Goal: Task Accomplishment & Management: Manage account settings

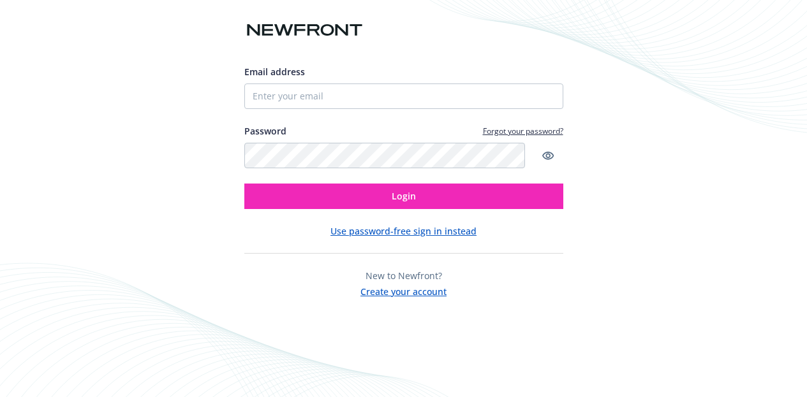
click at [515, 126] on link "Forgot your password?" at bounding box center [523, 131] width 80 height 11
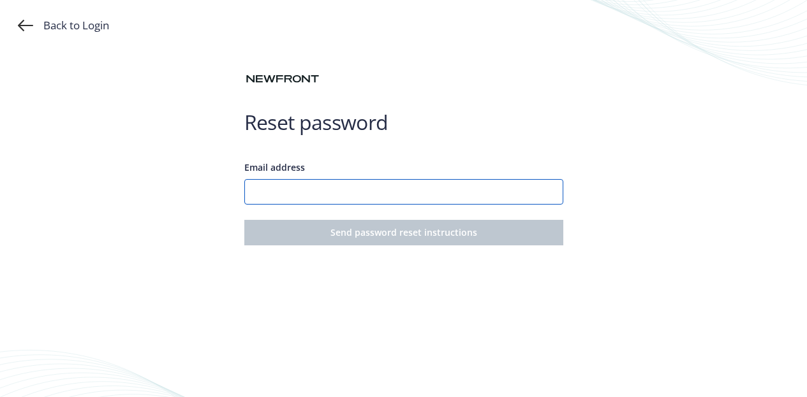
click at [324, 198] on input "Email address" at bounding box center [403, 192] width 319 height 26
type input "[PERSON_NAME][EMAIL_ADDRESS][PERSON_NAME][DOMAIN_NAME]"
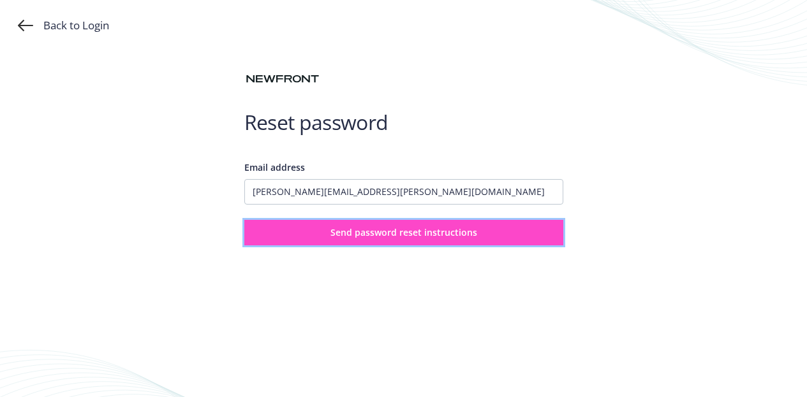
click at [357, 239] on span "Send password reset instructions" at bounding box center [403, 232] width 147 height 12
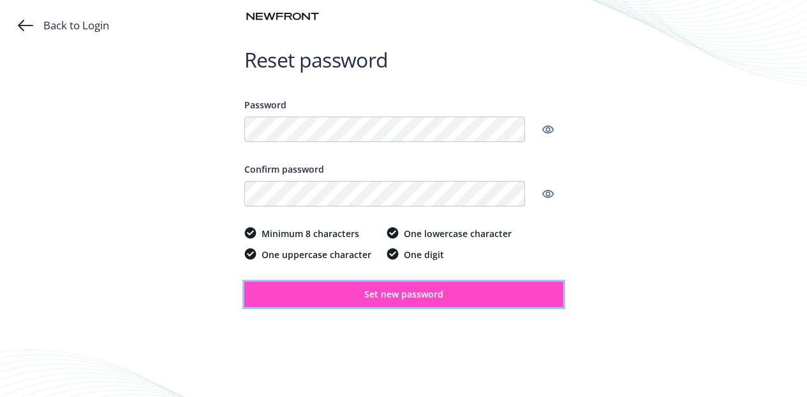
click at [351, 304] on button "Set new password" at bounding box center [403, 295] width 319 height 26
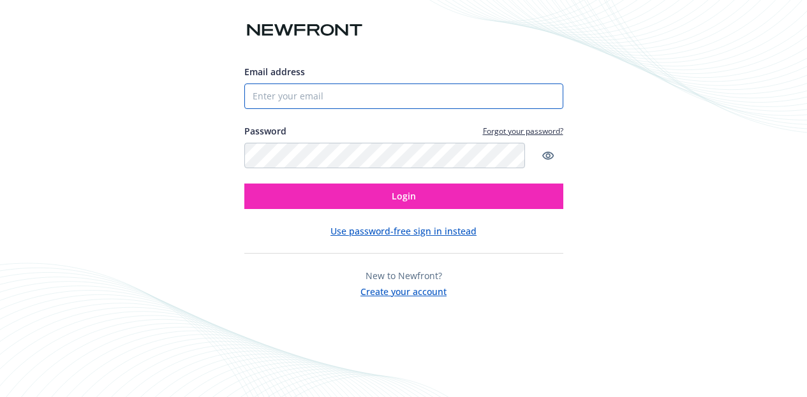
click at [367, 84] on input "Email address" at bounding box center [403, 97] width 319 height 26
type input "[PERSON_NAME][EMAIL_ADDRESS][PERSON_NAME][DOMAIN_NAME]"
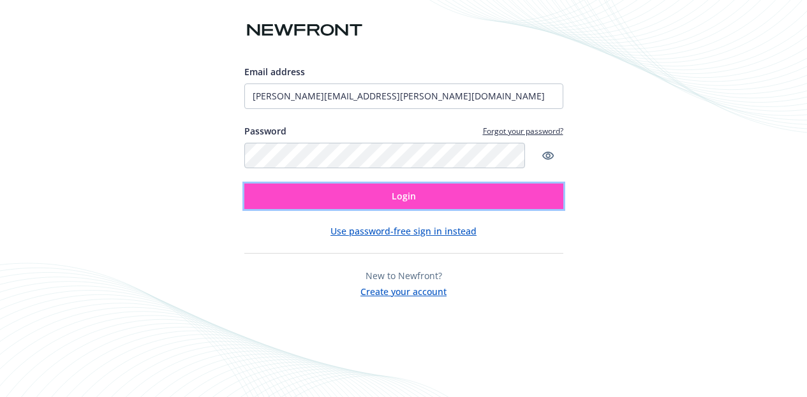
click at [353, 201] on button "Login" at bounding box center [403, 197] width 319 height 26
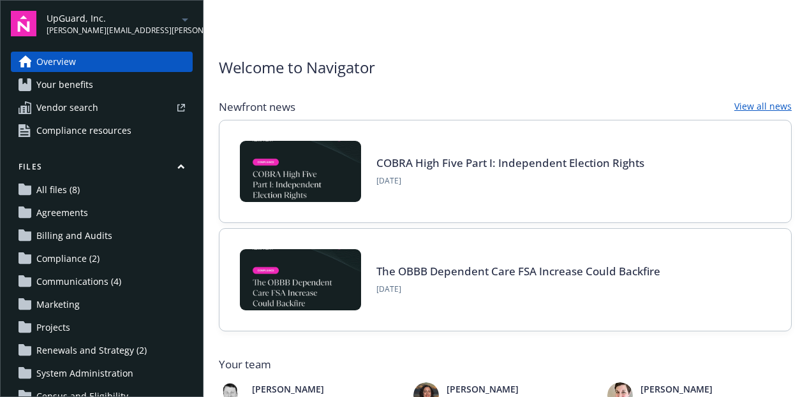
click at [182, 21] on icon "arrowDropDown" at bounding box center [185, 19] width 6 height 3
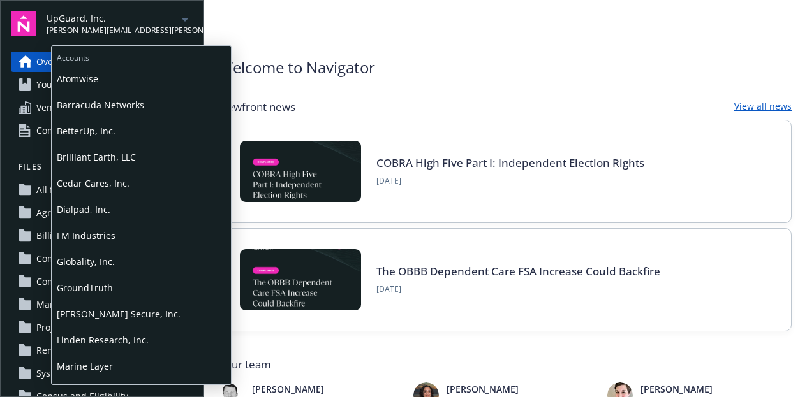
click at [77, 210] on span "Dialpad, Inc." at bounding box center [141, 209] width 169 height 26
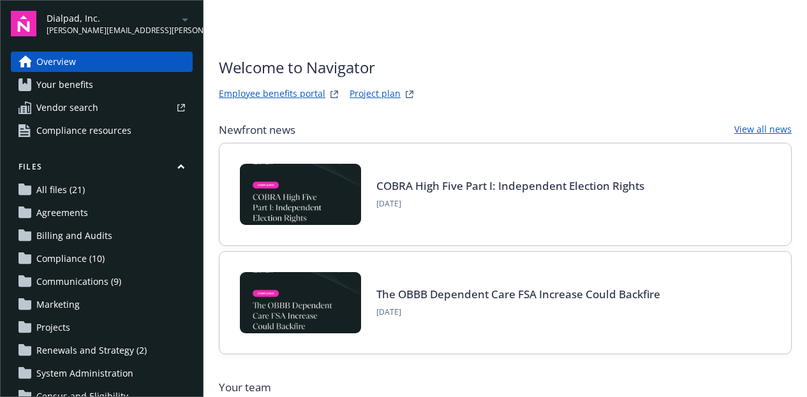
click at [113, 29] on span "[PERSON_NAME][EMAIL_ADDRESS][PERSON_NAME][DOMAIN_NAME]" at bounding box center [112, 30] width 131 height 11
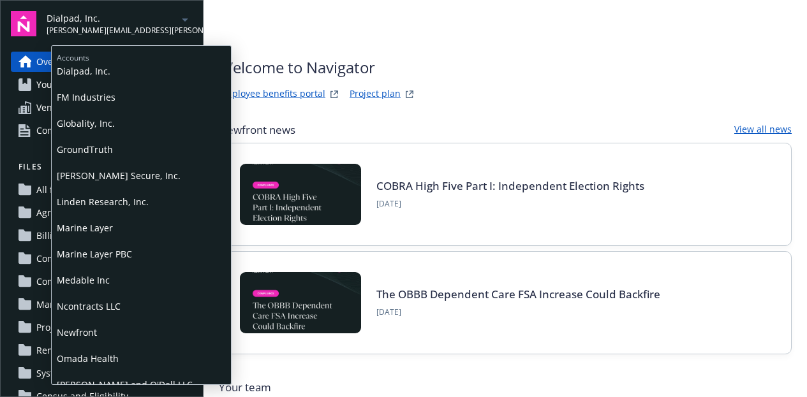
scroll to position [255, 0]
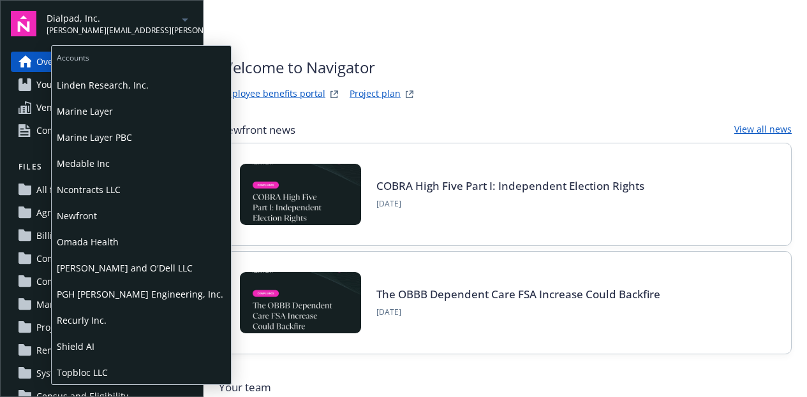
click at [71, 244] on span "Omada Health" at bounding box center [141, 242] width 169 height 26
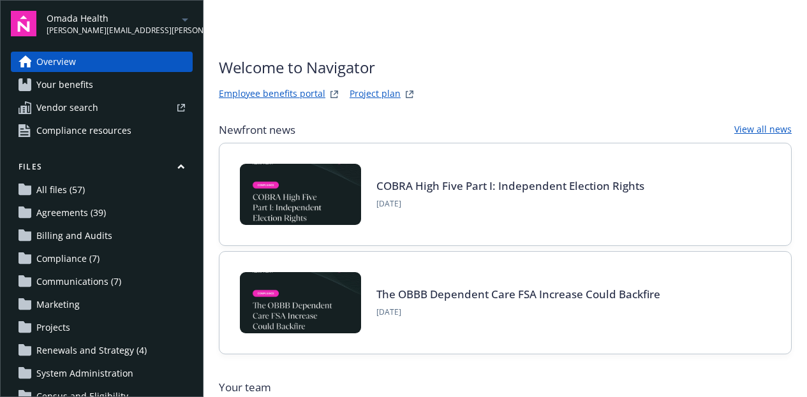
click at [116, 32] on span "[PERSON_NAME][EMAIL_ADDRESS][PERSON_NAME][DOMAIN_NAME]" at bounding box center [112, 30] width 131 height 11
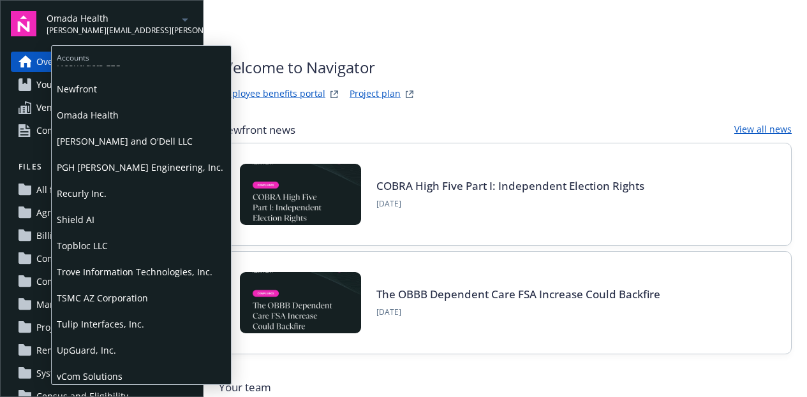
scroll to position [383, 0]
click at [106, 301] on span "TSMC AZ Corporation" at bounding box center [141, 298] width 169 height 26
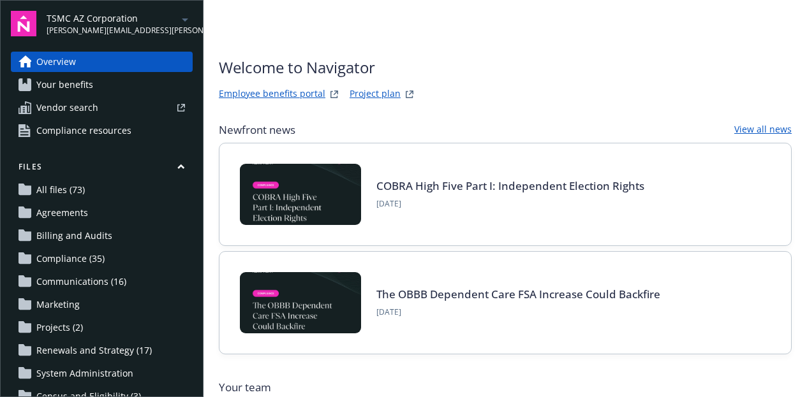
click at [98, 27] on span "[PERSON_NAME][EMAIL_ADDRESS][PERSON_NAME][DOMAIN_NAME]" at bounding box center [112, 30] width 131 height 11
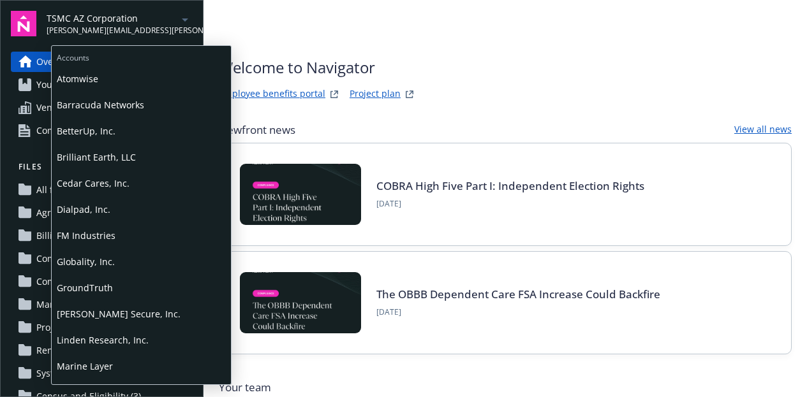
scroll to position [191, 0]
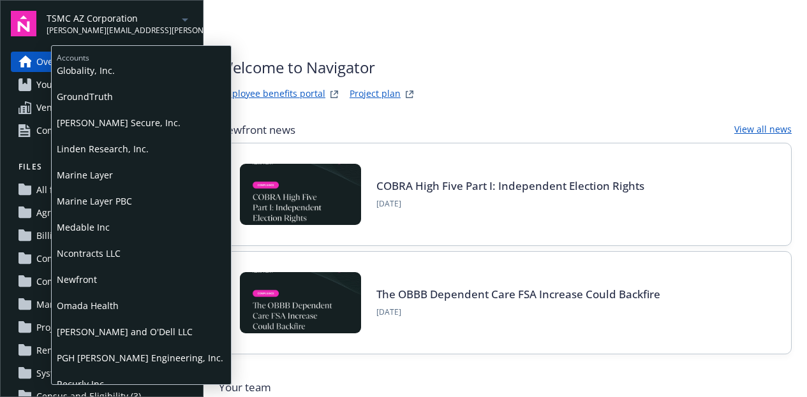
click at [87, 282] on span "Newfront" at bounding box center [141, 280] width 169 height 26
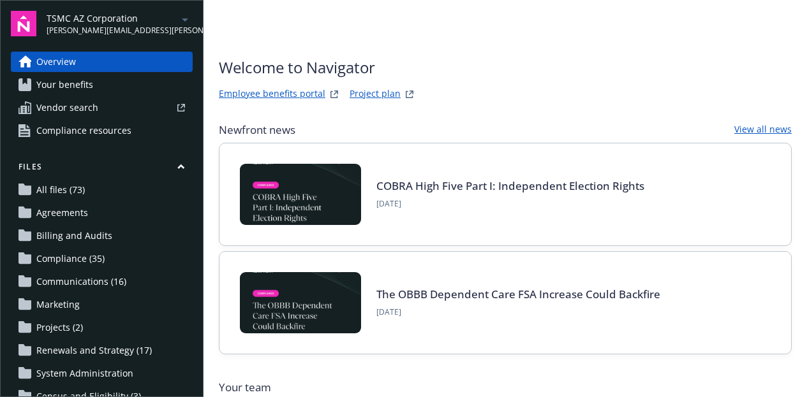
click at [59, 200] on span "All files (73)" at bounding box center [60, 190] width 48 height 20
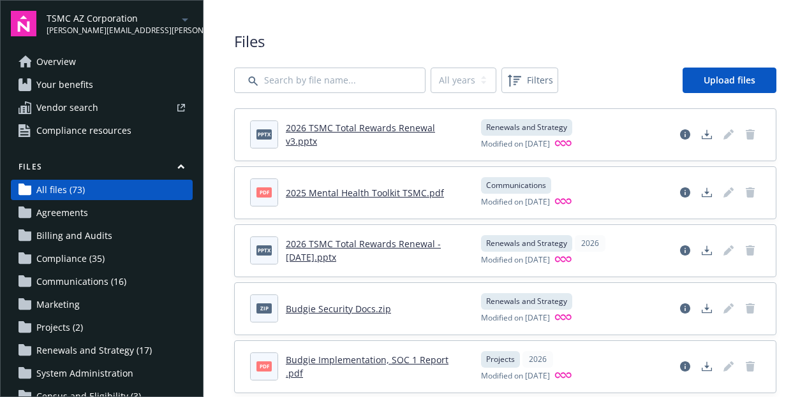
click at [59, 223] on span "Agreements" at bounding box center [62, 213] width 52 height 20
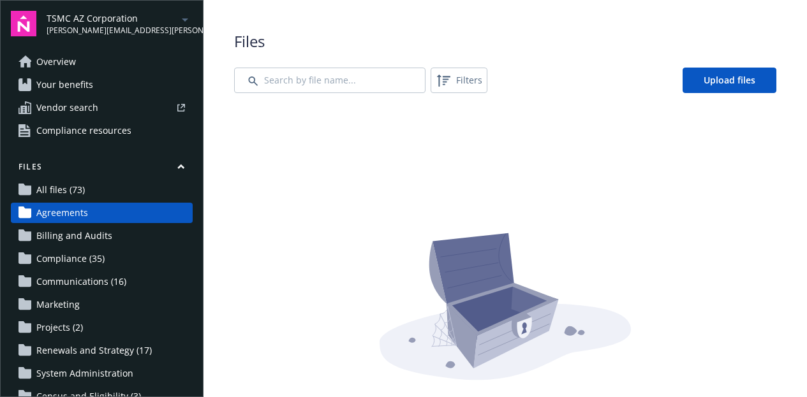
click at [57, 95] on span "Your benefits" at bounding box center [64, 85] width 57 height 20
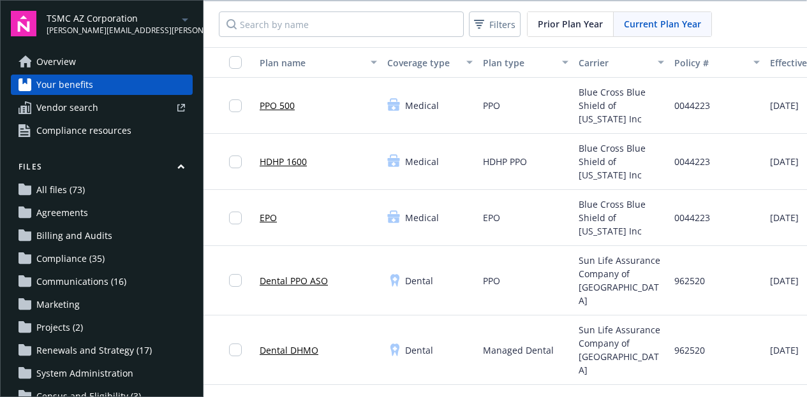
click at [50, 68] on span "Overview" at bounding box center [56, 62] width 40 height 20
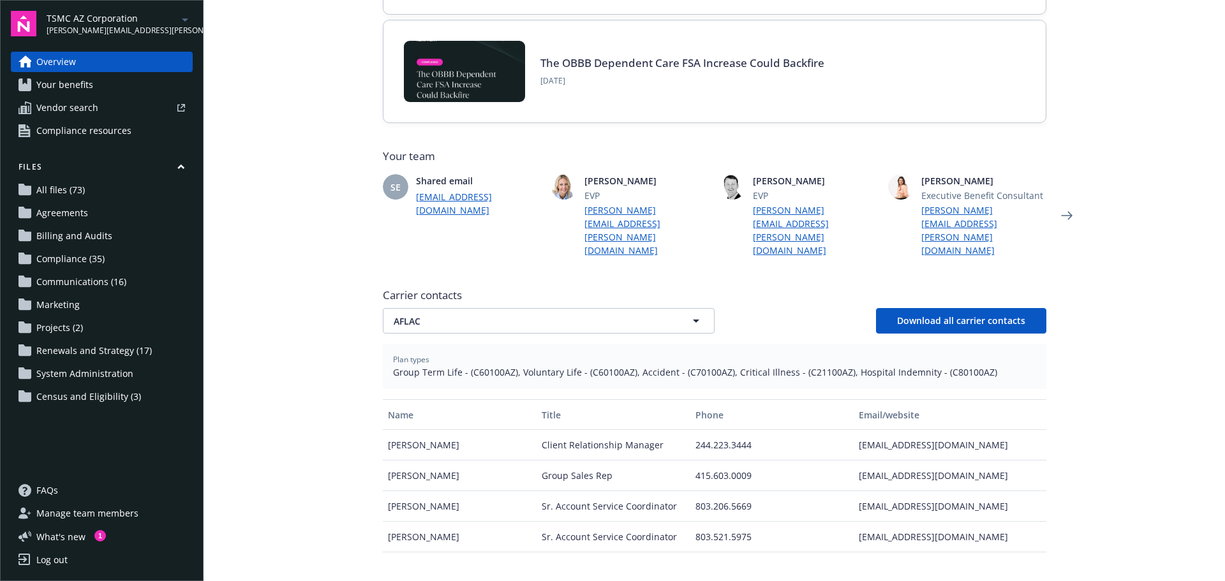
scroll to position [319, 0]
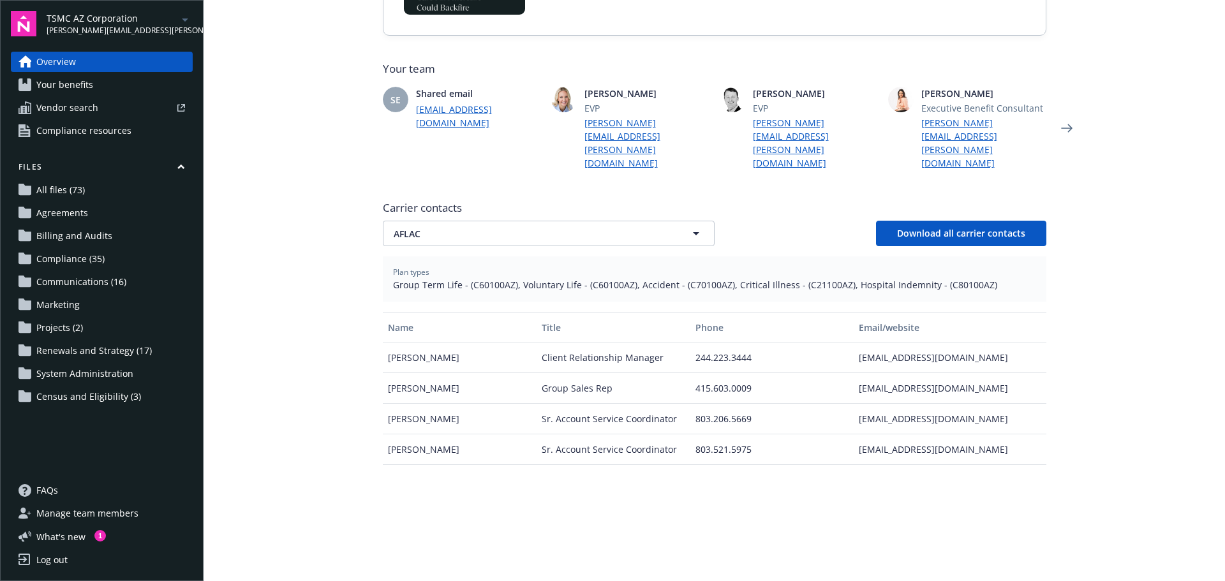
click at [52, 95] on span "Your benefits" at bounding box center [64, 85] width 57 height 20
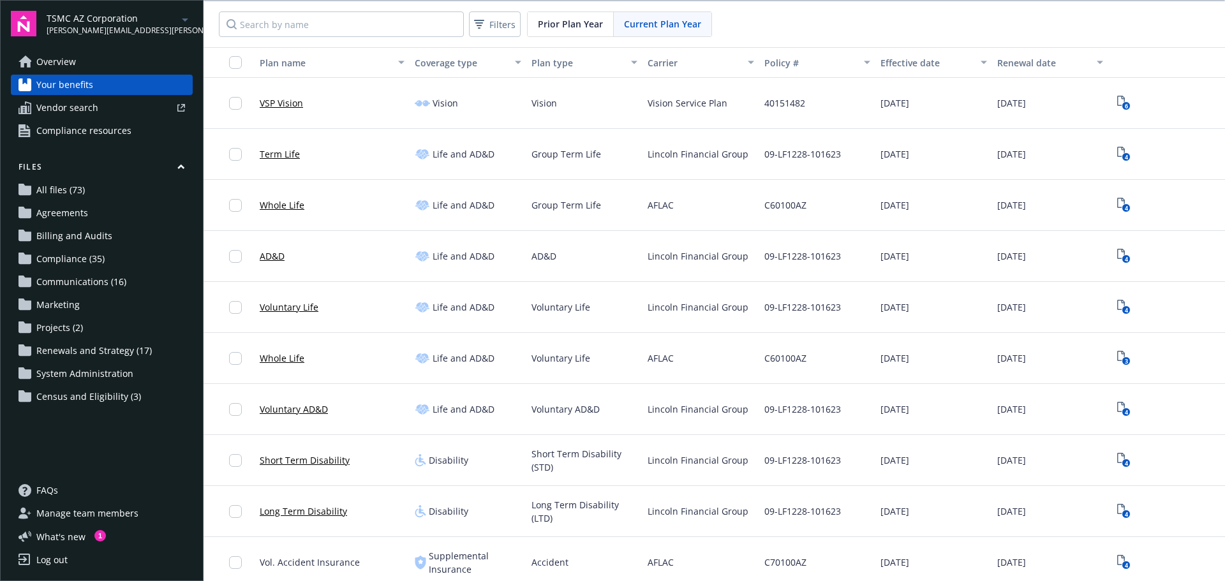
scroll to position [574, 0]
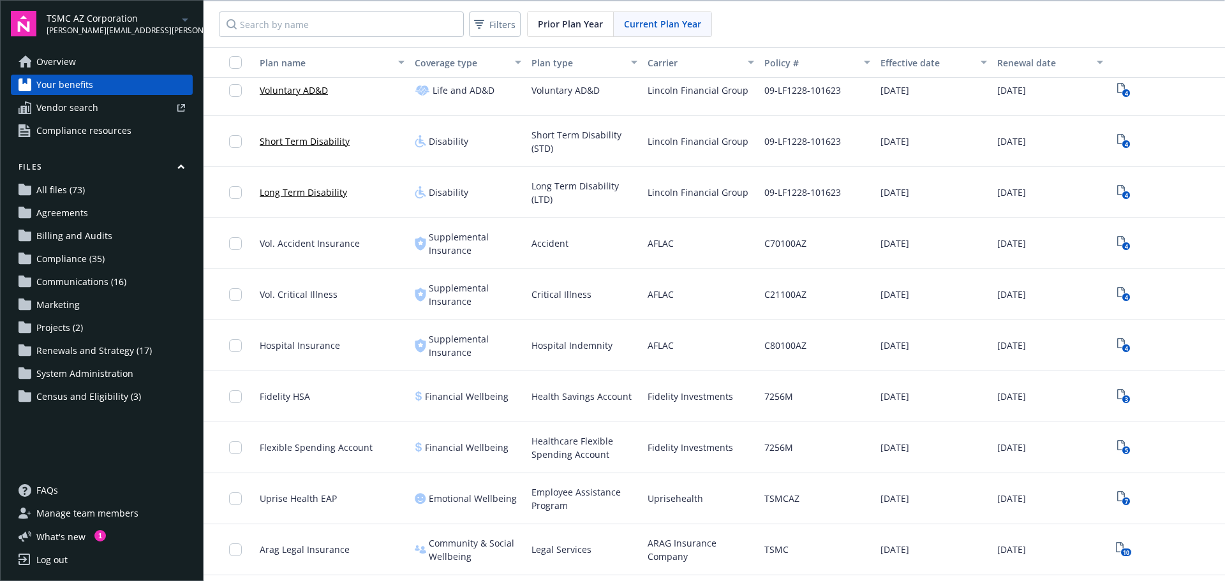
click at [46, 315] on span "Marketing" at bounding box center [57, 305] width 43 height 20
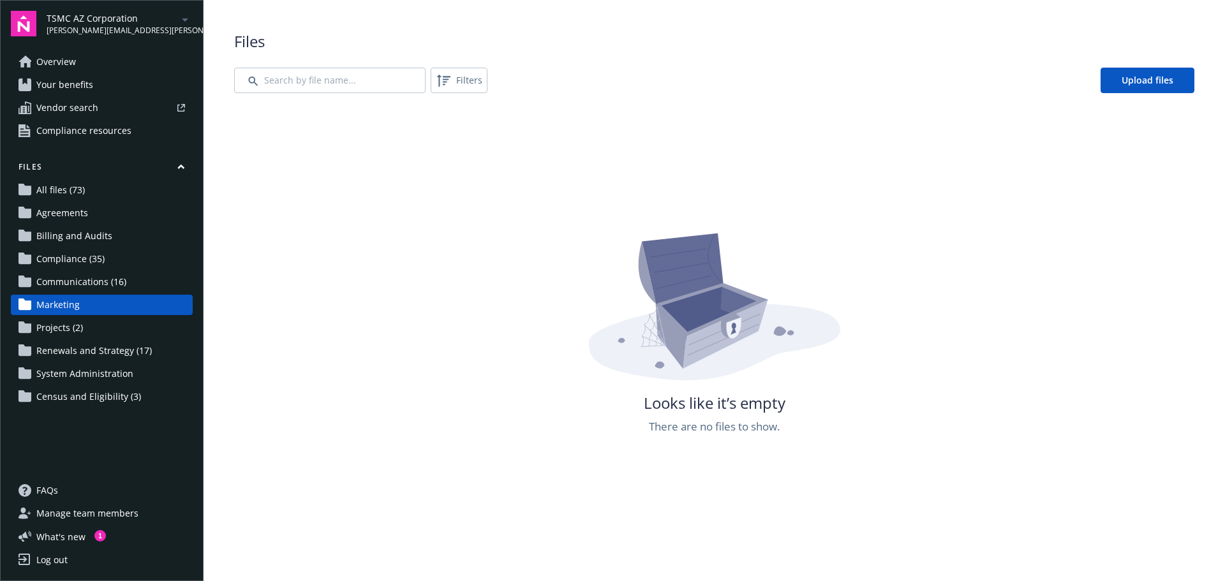
click at [68, 361] on span "Renewals and Strategy (17)" at bounding box center [93, 351] width 115 height 20
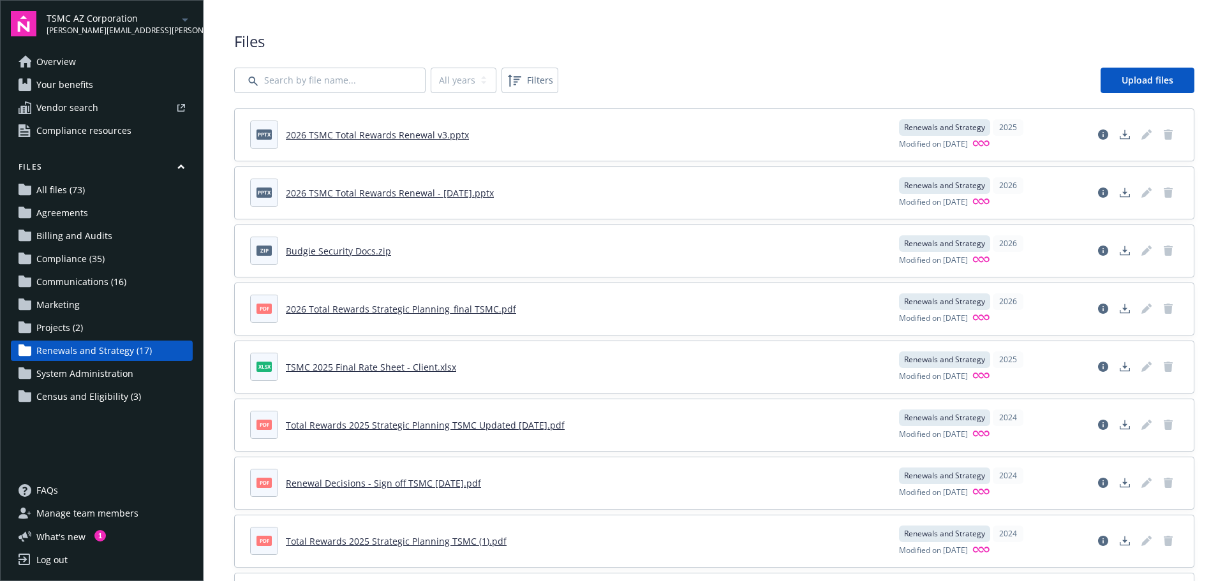
scroll to position [57, 0]
